Goal: Transaction & Acquisition: Book appointment/travel/reservation

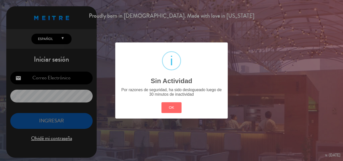
drag, startPoint x: 61, startPoint y: 117, endPoint x: 61, endPoint y: 120, distance: 3.3
click at [61, 117] on div "? ! i Sin Actividad × Por razones de seguridad, ha sido deslogueado luego de 30…" at bounding box center [171, 80] width 343 height 161
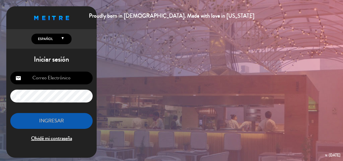
click at [65, 75] on input "email" at bounding box center [51, 78] width 82 height 13
type input "[EMAIL_ADDRESS][DOMAIN_NAME]"
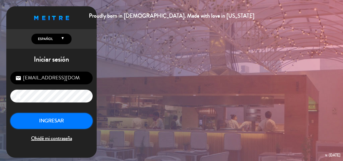
click at [83, 120] on button "INGRESAR" at bounding box center [51, 121] width 82 height 16
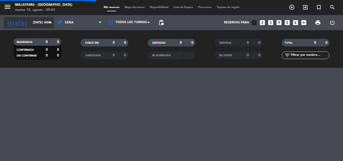
click at [45, 22] on input "[DATE] ago." at bounding box center [51, 22] width 42 height 9
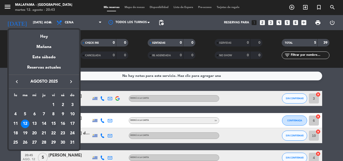
click at [52, 122] on div "15" at bounding box center [53, 123] width 9 height 9
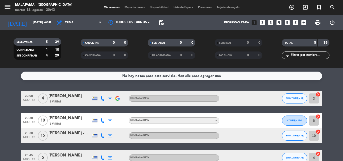
type input "vie. 15 ago."
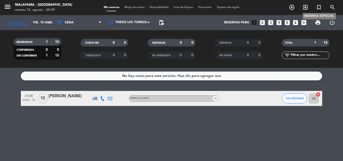
click at [320, 6] on icon "turned_in_not" at bounding box center [319, 7] width 6 height 6
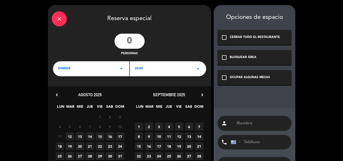
click at [140, 40] on input "number" at bounding box center [129, 41] width 30 height 15
click at [139, 39] on input "number" at bounding box center [129, 41] width 30 height 15
click at [138, 39] on input "number" at bounding box center [129, 41] width 30 height 15
type input "20"
click at [199, 70] on icon "arrow_drop_down" at bounding box center [198, 69] width 6 height 6
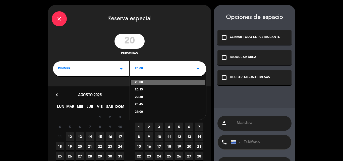
click at [140, 110] on div "21:00" at bounding box center [168, 112] width 66 height 5
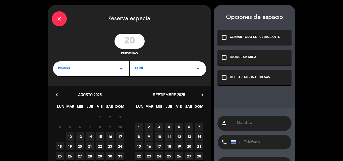
click at [100, 135] on span "15" at bounding box center [100, 136] width 8 height 8
click at [225, 79] on icon "check_box_outline_blank" at bounding box center [224, 78] width 6 height 6
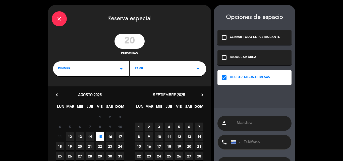
click at [250, 125] on input "text" at bounding box center [262, 123] width 52 height 7
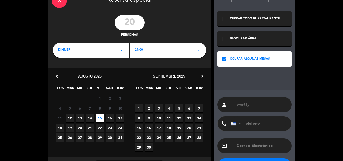
scroll to position [40, 0]
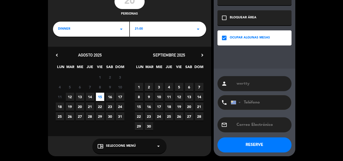
type input "wertty"
click at [264, 101] on input "tel" at bounding box center [258, 102] width 55 height 15
type input "099202176"
drag, startPoint x: 99, startPoint y: 95, endPoint x: 101, endPoint y: 98, distance: 3.6
click at [100, 98] on span "15" at bounding box center [100, 97] width 8 height 8
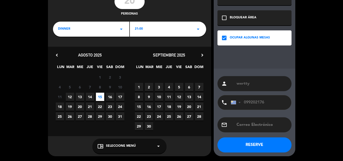
click at [102, 96] on span "15" at bounding box center [100, 97] width 8 height 8
click at [271, 143] on button "RESERVE" at bounding box center [254, 144] width 74 height 15
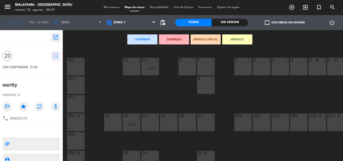
click at [134, 66] on div "11 10" at bounding box center [132, 67] width 18 height 18
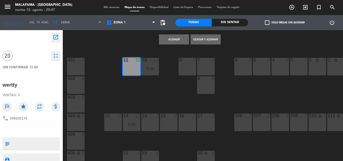
click at [75, 68] on div "401 3" at bounding box center [76, 67] width 18 height 18
click at [79, 86] on div "402 3" at bounding box center [76, 85] width 18 height 18
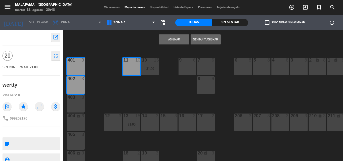
click at [114, 122] on div "12 3" at bounding box center [113, 122] width 18 height 18
click at [148, 121] on div "14 3" at bounding box center [150, 122] width 18 height 18
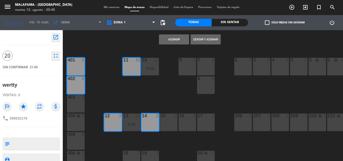
click at [187, 69] on div "9 6" at bounding box center [187, 67] width 18 height 18
click at [199, 65] on div "7 6" at bounding box center [206, 67] width 18 height 18
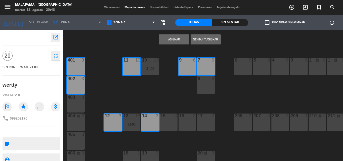
drag, startPoint x: 189, startPoint y: 66, endPoint x: 205, endPoint y: 63, distance: 16.1
click at [189, 67] on div "9 6" at bounding box center [187, 67] width 18 height 18
click at [207, 62] on div at bounding box center [206, 60] width 8 height 5
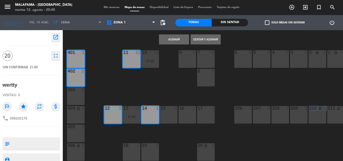
scroll to position [10, 0]
drag, startPoint x: 295, startPoint y: 158, endPoint x: 328, endPoint y: 158, distance: 32.6
click at [331, 158] on div "11 10 4 8 9 6 10 15 21:00 7 6 3 8 5 8 1 lock 8 6 8 2 lock 8 401 3 8 6 402 3 403…" at bounding box center [204, 105] width 277 height 112
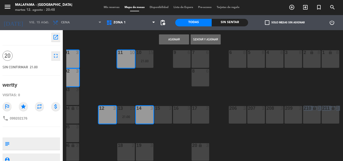
scroll to position [10, 0]
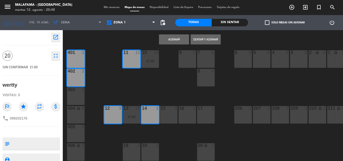
click at [167, 112] on div "15 3" at bounding box center [169, 115] width 18 height 18
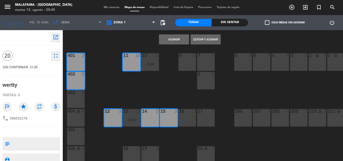
scroll to position [0, 0]
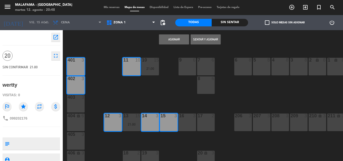
click at [74, 103] on div "403 3" at bounding box center [76, 104] width 18 height 18
click at [172, 119] on div "15 3" at bounding box center [169, 122] width 18 height 18
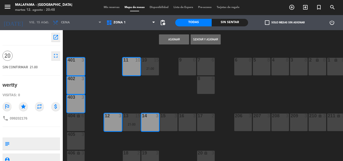
click at [82, 104] on div "403 3" at bounding box center [76, 104] width 18 height 18
click at [170, 123] on div "15 3" at bounding box center [169, 122] width 18 height 18
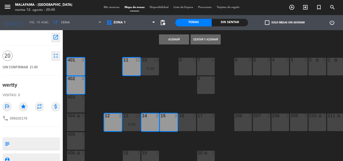
click at [177, 37] on button "Asignar" at bounding box center [174, 39] width 30 height 10
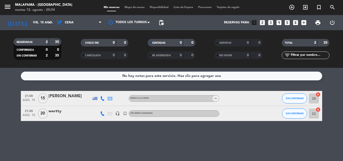
click at [226, 144] on div "No hay notas para este servicio. Haz clic para agregar una 21:00 ago. 15 15 [PE…" at bounding box center [171, 114] width 343 height 93
